Goal: Transaction & Acquisition: Book appointment/travel/reservation

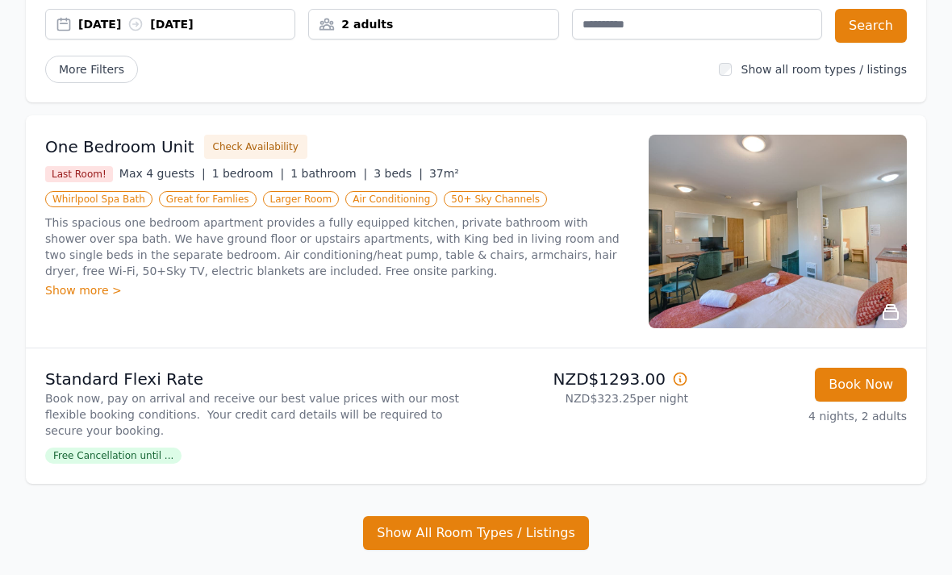
scroll to position [159, 0]
click at [71, 286] on div "Show more >" at bounding box center [337, 290] width 584 height 16
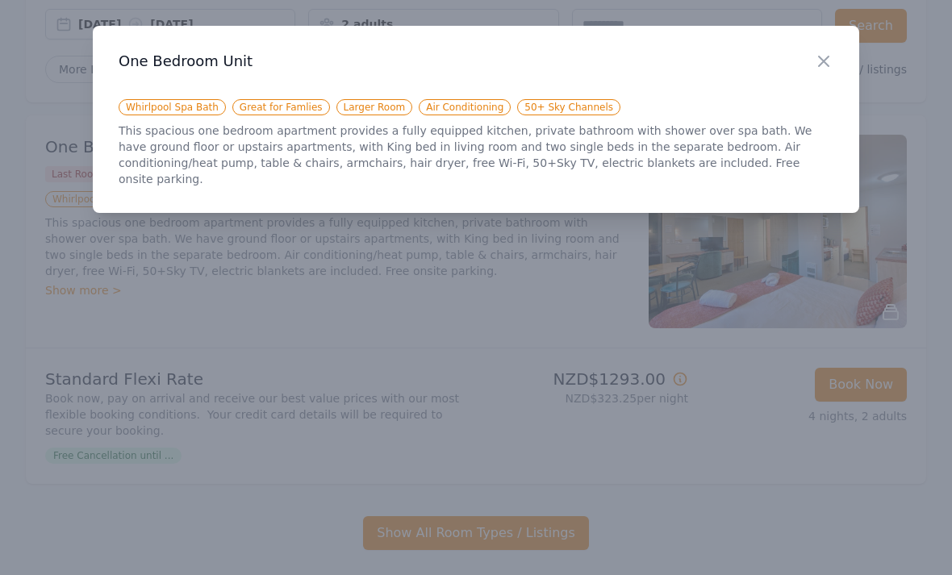
click at [73, 298] on div at bounding box center [476, 287] width 952 height 575
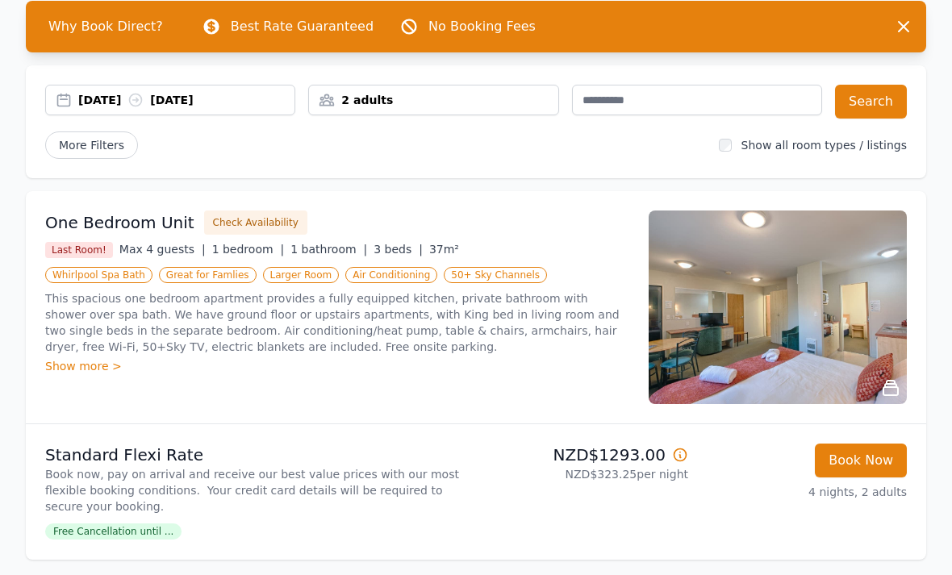
scroll to position [82, 0]
click at [808, 319] on img at bounding box center [778, 308] width 258 height 194
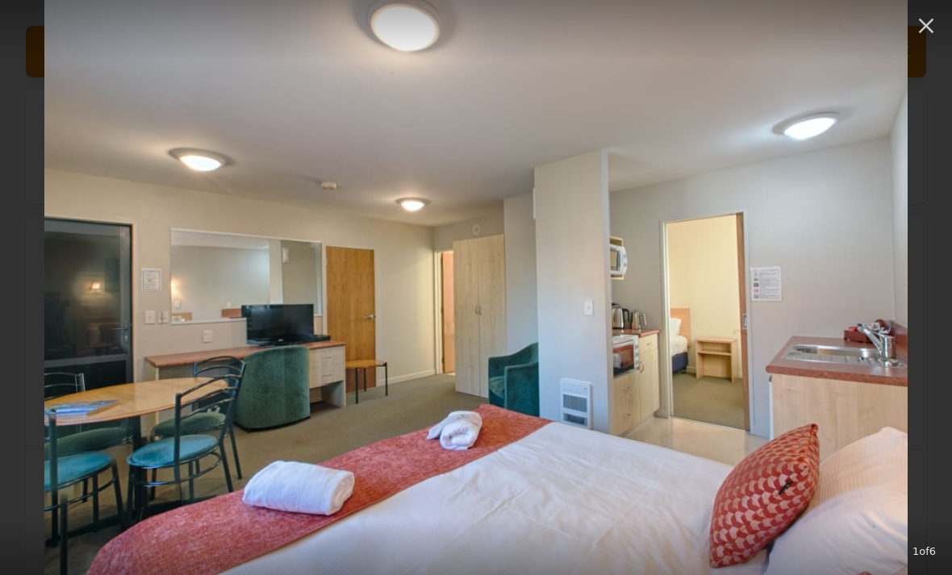
scroll to position [57, 0]
click at [925, 24] on icon "button" at bounding box center [926, 26] width 15 height 15
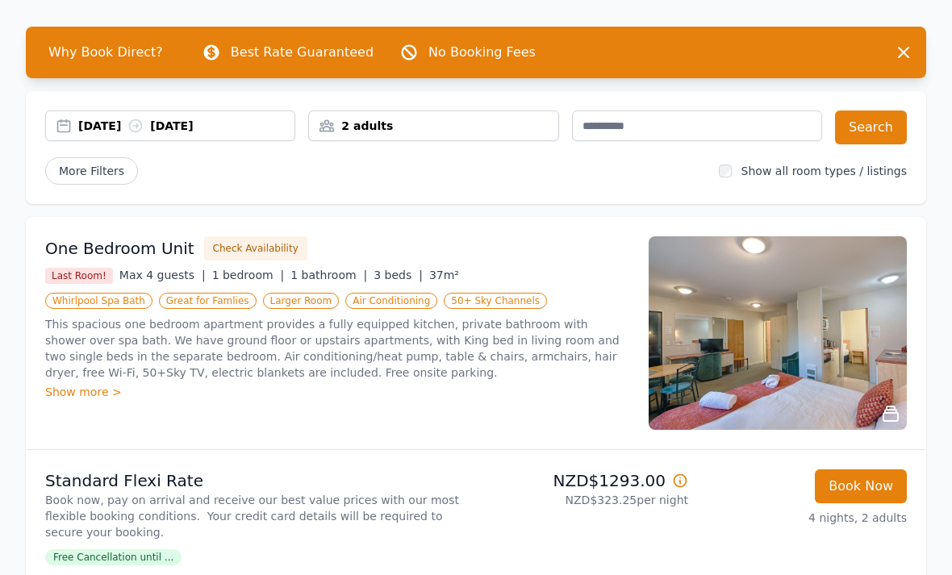
click at [904, 55] on icon "button" at bounding box center [903, 52] width 19 height 19
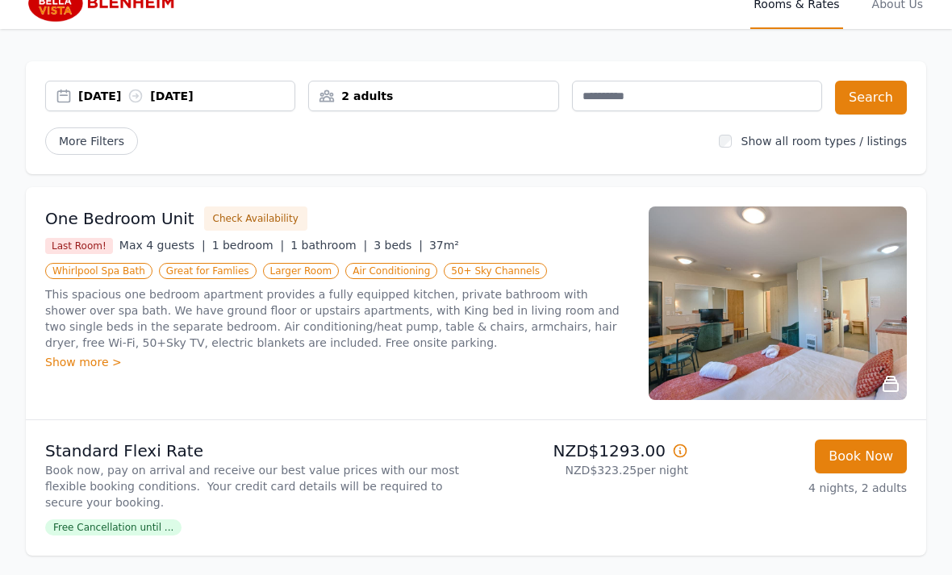
scroll to position [0, 0]
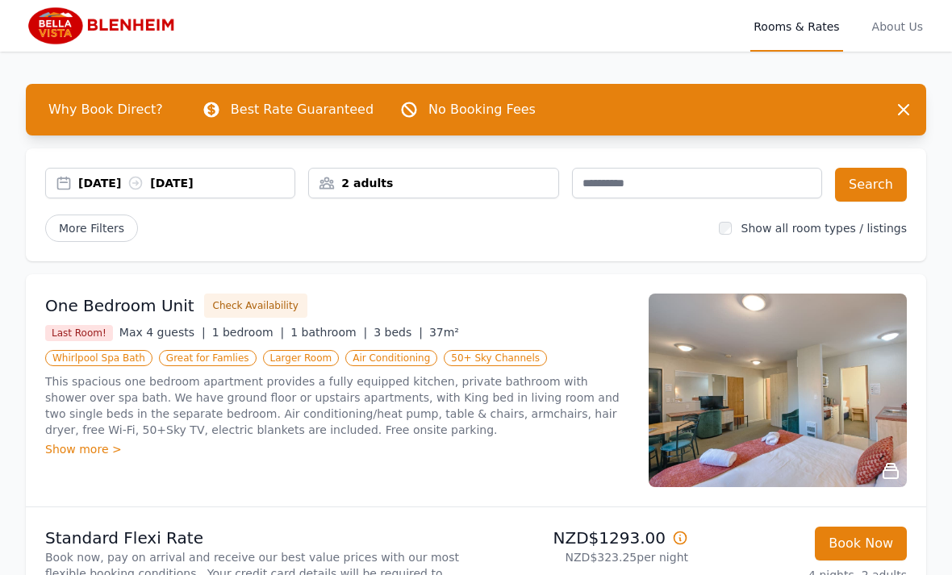
click at [369, 173] on div "2 adults" at bounding box center [433, 183] width 250 height 31
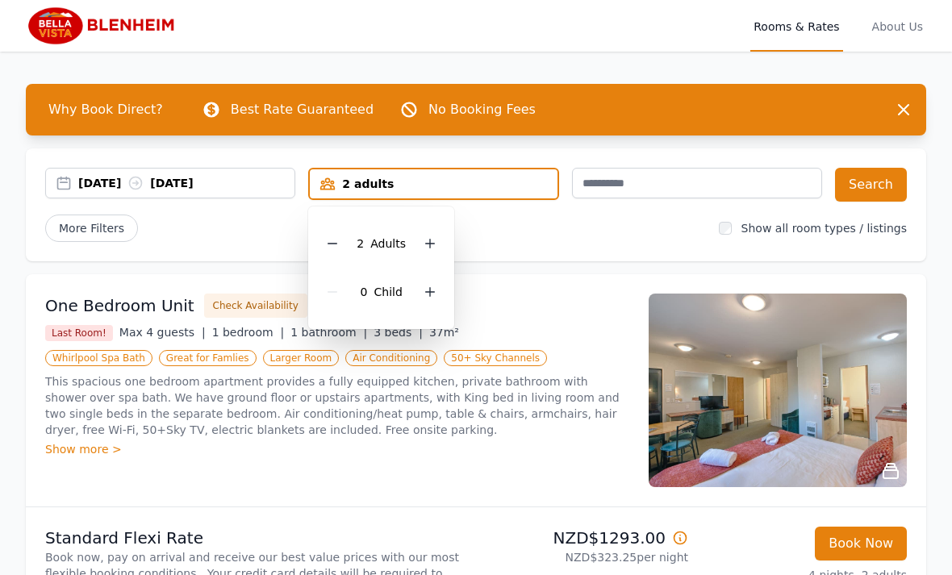
click at [327, 244] on icon at bounding box center [332, 243] width 13 height 13
click at [864, 188] on button "Search" at bounding box center [871, 185] width 72 height 34
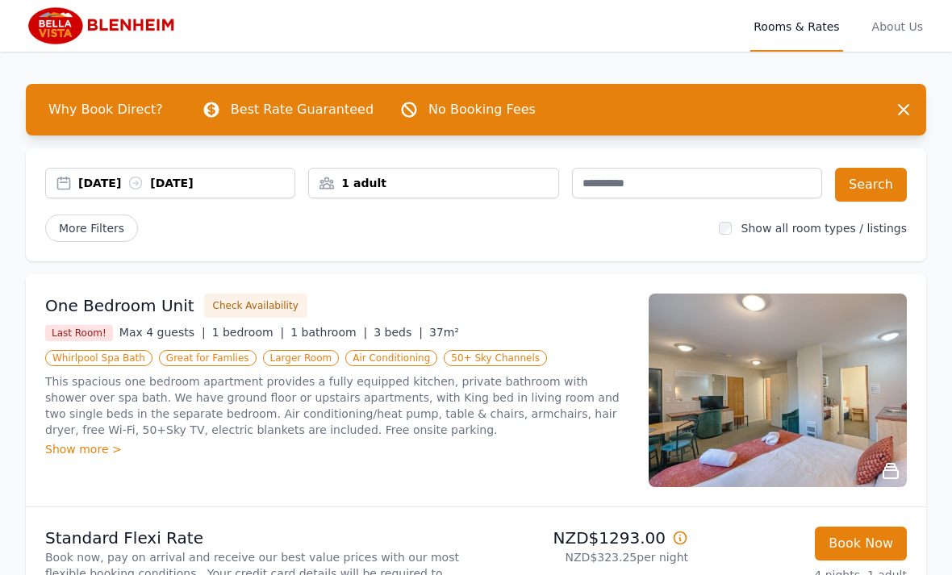
click at [904, 111] on icon "button" at bounding box center [904, 110] width 10 height 10
